Goal: Register for event/course

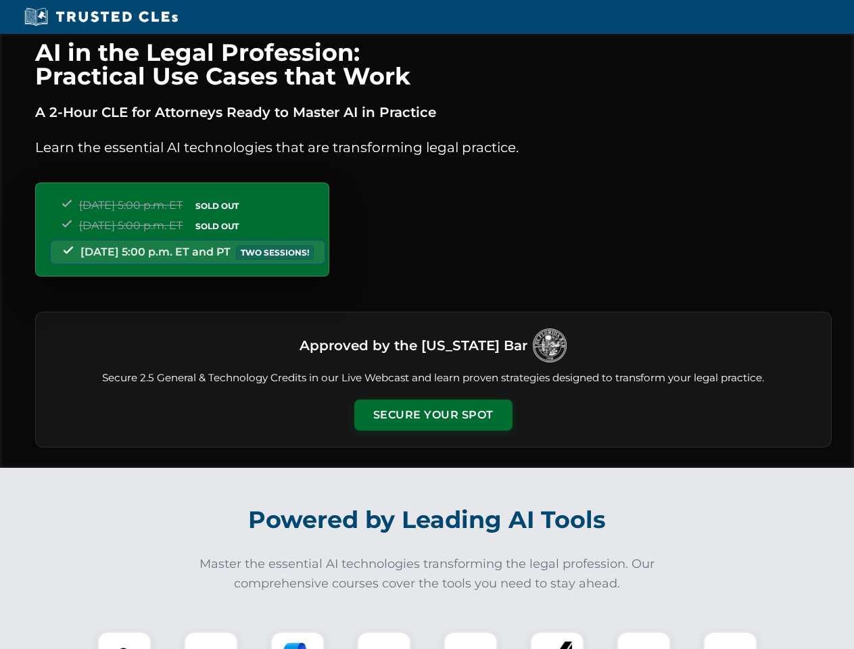
click at [433, 415] on button "Secure Your Spot" at bounding box center [434, 415] width 158 height 31
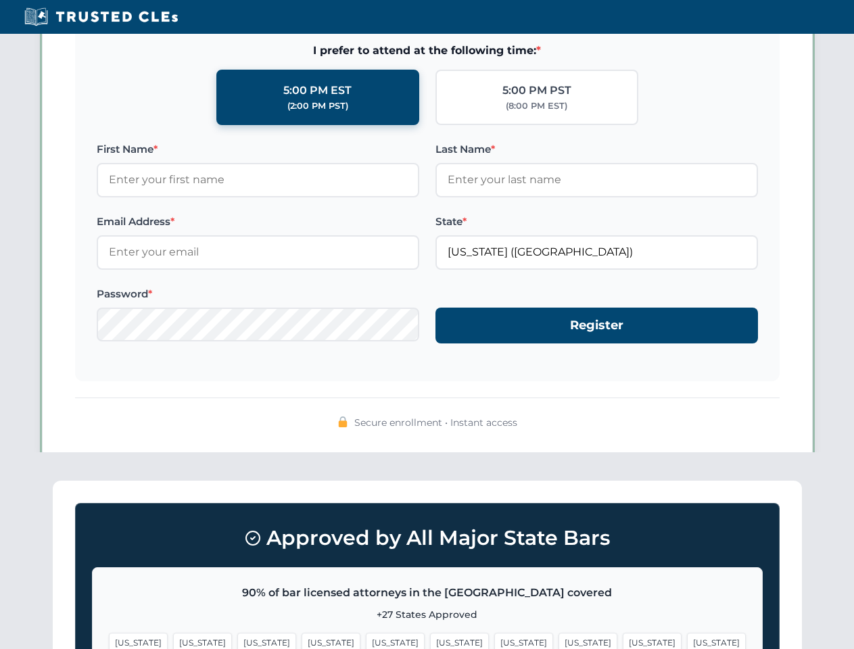
click at [623, 641] on span "[US_STATE]" at bounding box center [652, 643] width 59 height 20
